Goal: Information Seeking & Learning: Learn about a topic

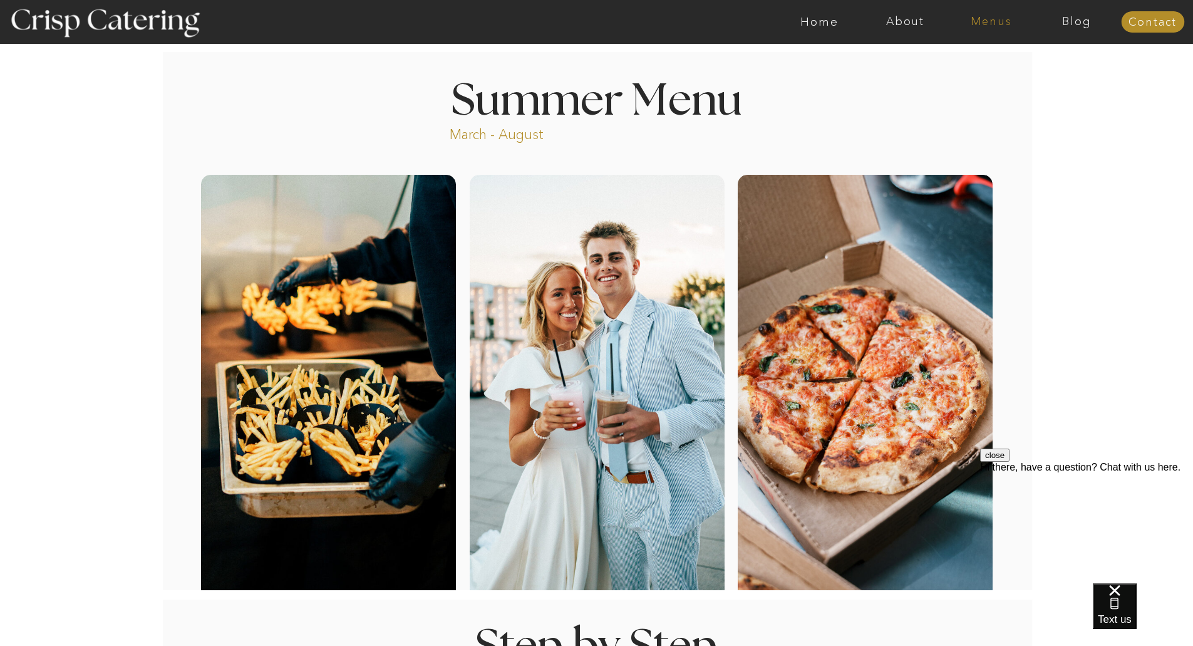
click at [1000, 19] on nav "Menus" at bounding box center [991, 22] width 86 height 13
click at [955, 71] on nav "Winter (Sep-Feb)" at bounding box center [990, 74] width 103 height 12
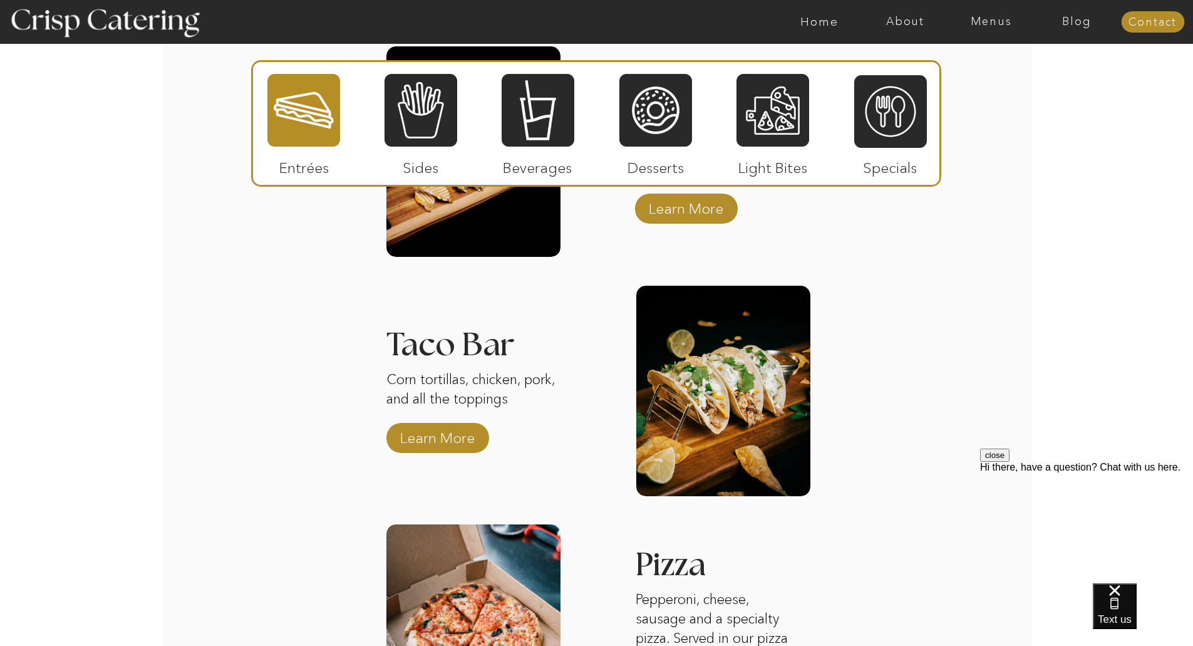
scroll to position [1577, 0]
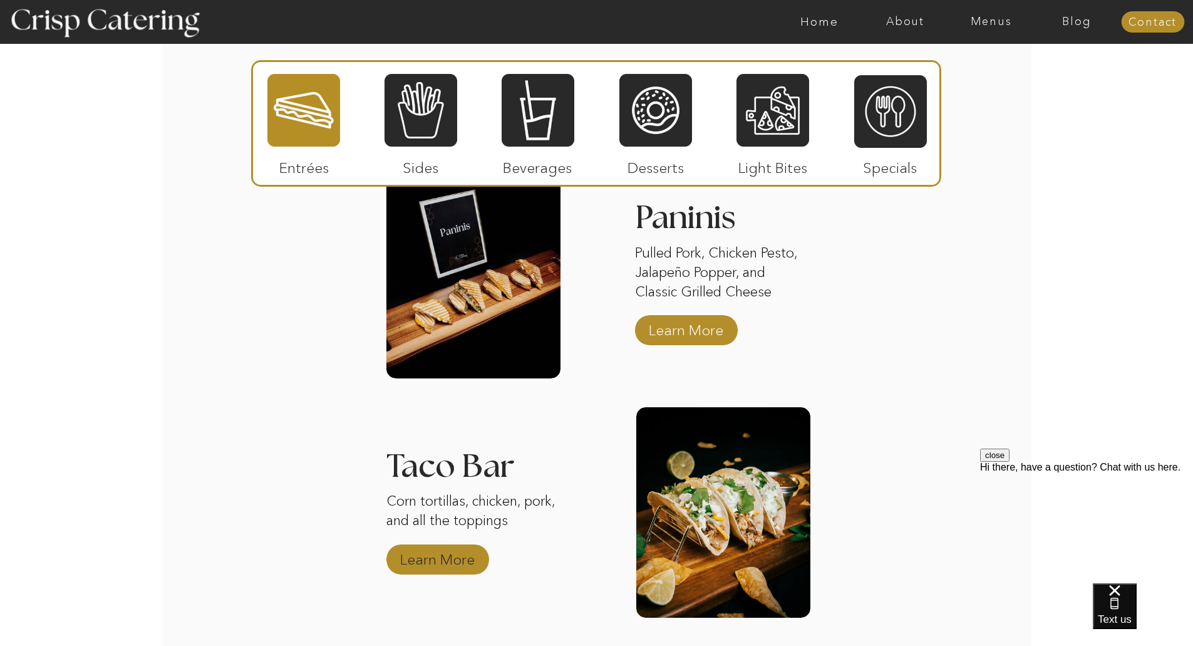
click at [458, 555] on p "Learn More" at bounding box center [437, 556] width 83 height 36
click at [438, 125] on div at bounding box center [421, 110] width 73 height 75
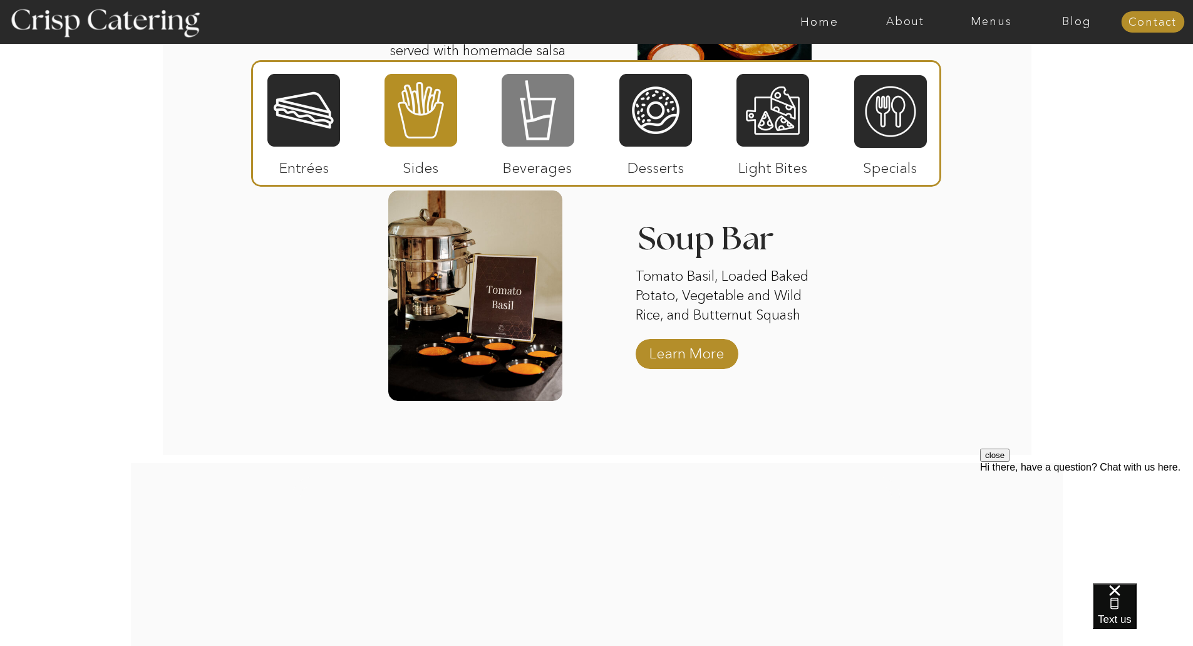
scroll to position [2293, 0]
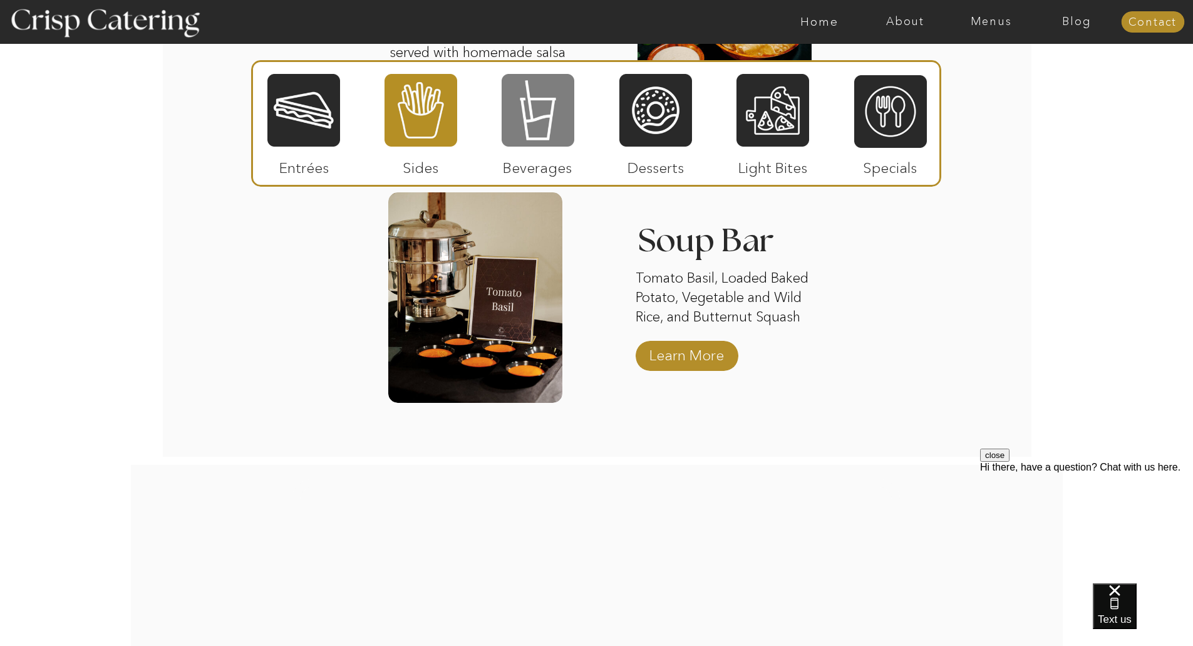
click at [524, 88] on div at bounding box center [538, 110] width 73 height 75
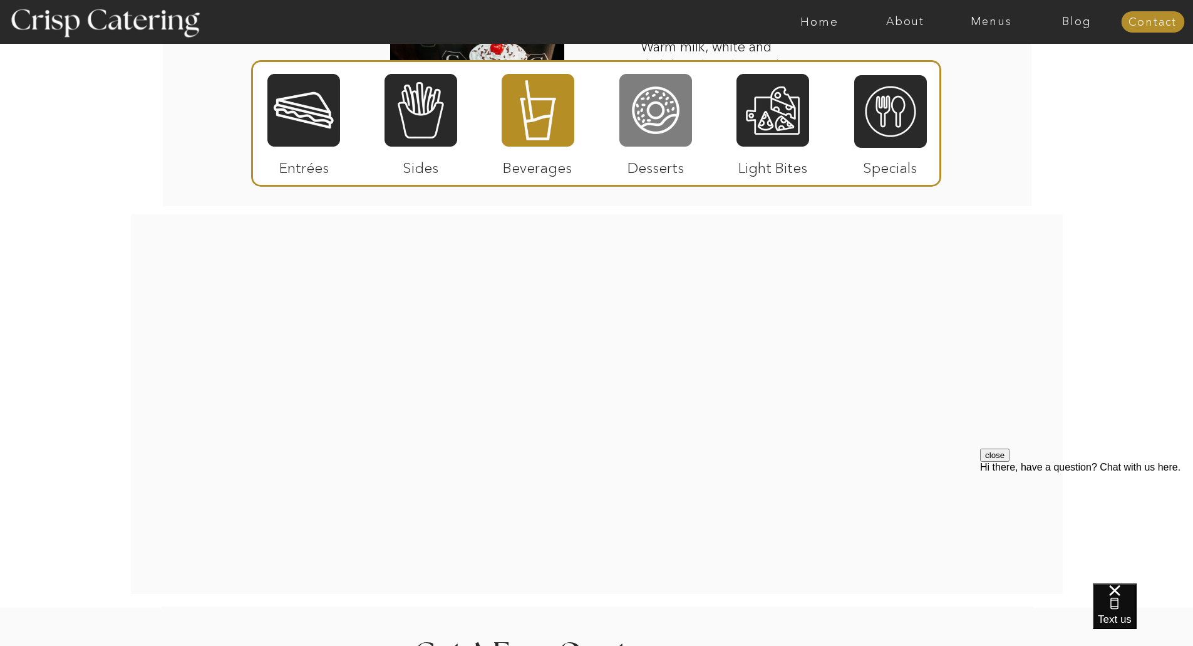
click at [648, 139] on div at bounding box center [655, 110] width 73 height 75
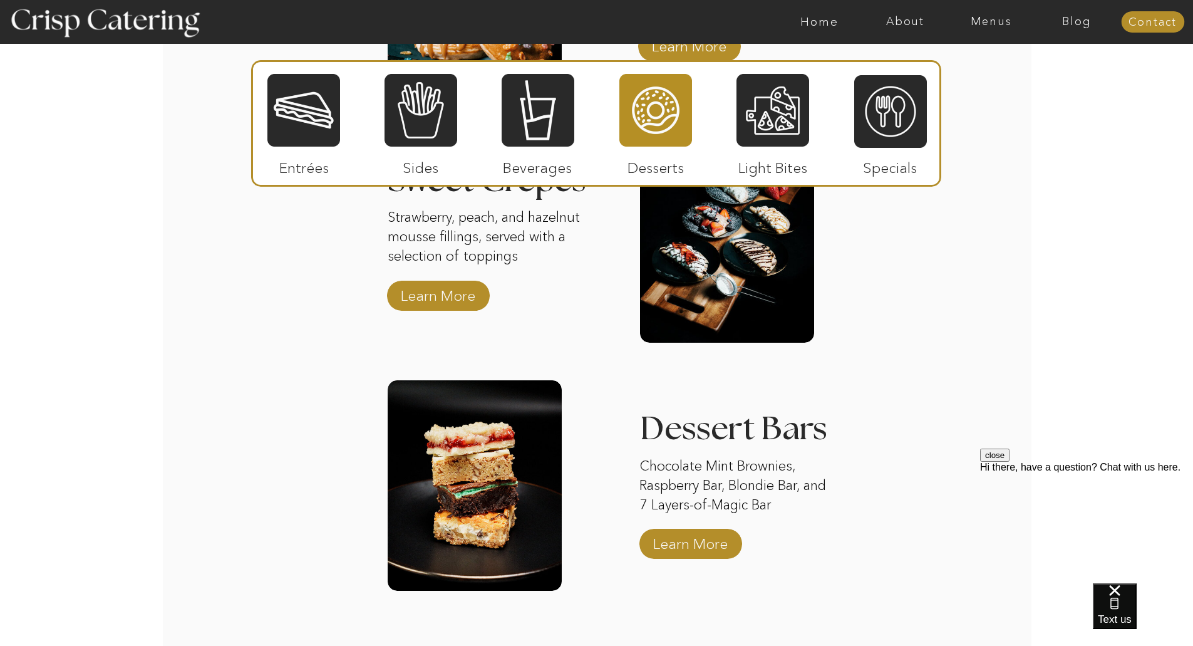
scroll to position [1875, 0]
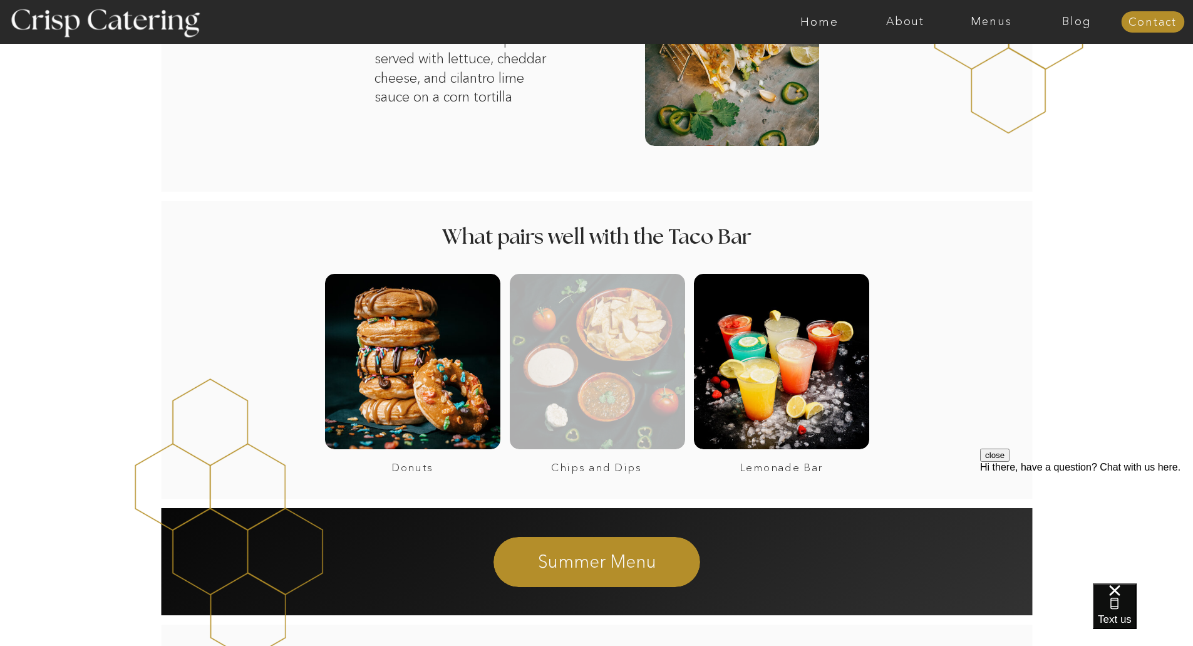
scroll to position [752, 0]
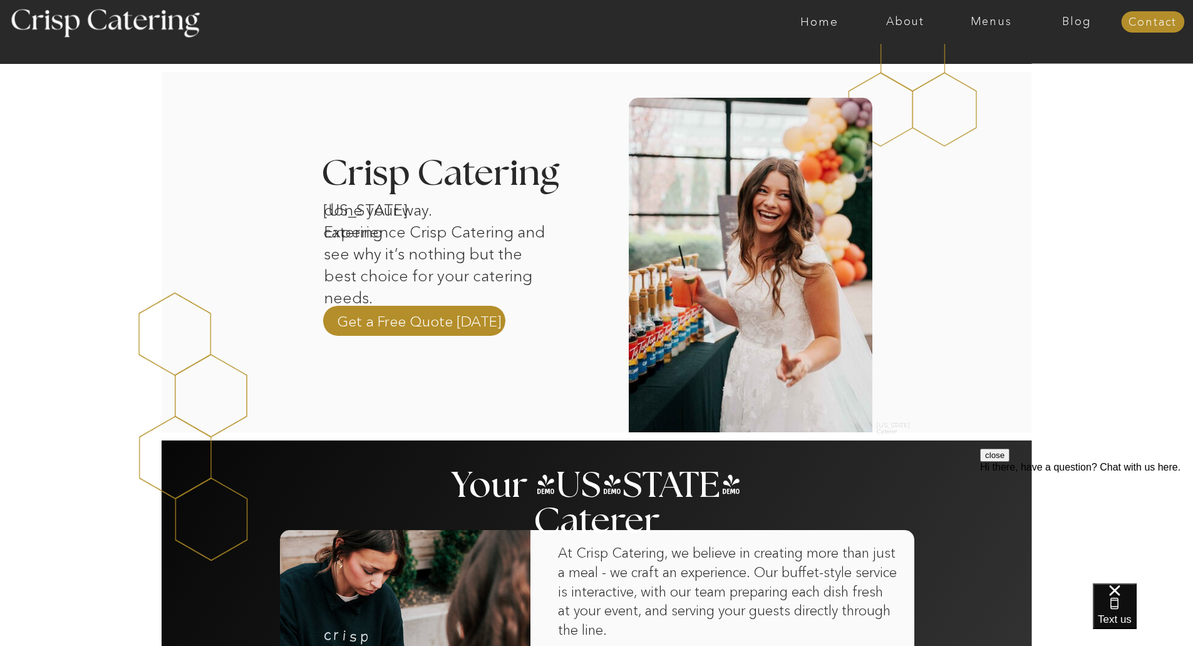
scroll to position [334, 0]
